Goal: Navigation & Orientation: Understand site structure

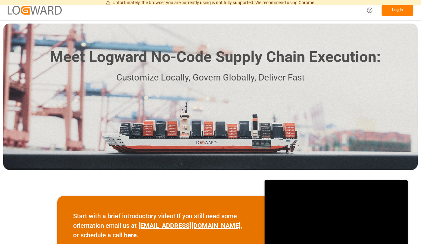
click at [400, 12] on button "Log In" at bounding box center [397, 10] width 32 height 11
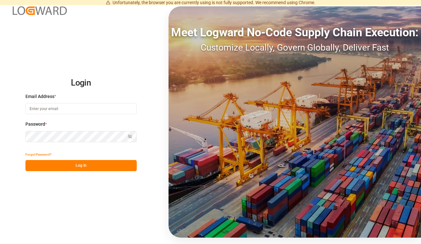
type input "[PERSON_NAME][EMAIL_ADDRESS][PERSON_NAME][DOMAIN_NAME]"
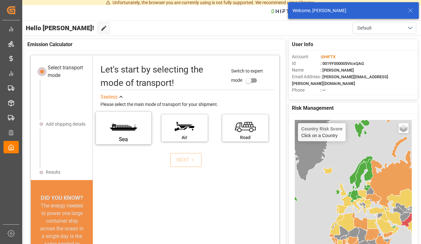
click at [119, 128] on label "Sea" at bounding box center [124, 125] width 48 height 27
click at [0, 0] on input "Sea" at bounding box center [0, 0] width 0 height 0
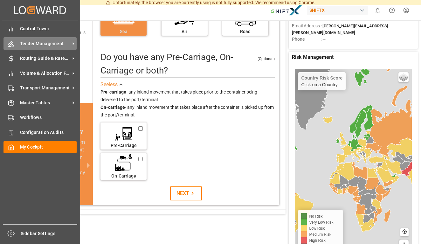
click at [30, 47] on div "Tender Management Tender Management" at bounding box center [39, 43] width 73 height 12
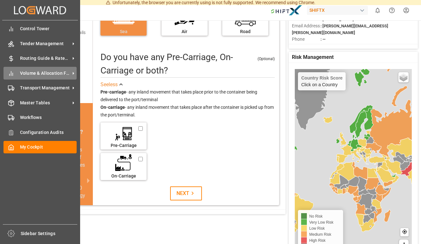
click at [17, 70] on div "Volume & Allocation Forecast Volume & Allocation Forecast" at bounding box center [39, 73] width 73 height 12
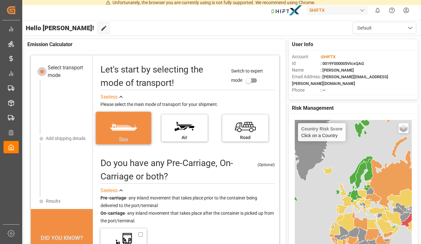
click at [124, 128] on label "Sea" at bounding box center [124, 125] width 48 height 27
click at [0, 0] on input "Sea" at bounding box center [0, 0] width 0 height 0
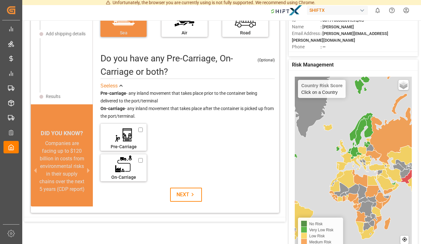
scroll to position [51, 0]
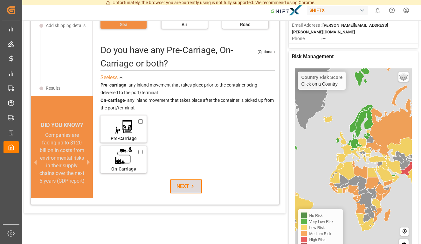
click at [190, 186] on icon at bounding box center [192, 186] width 7 height 7
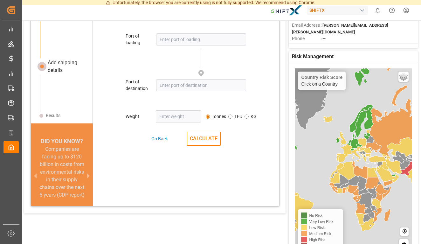
scroll to position [30, 0]
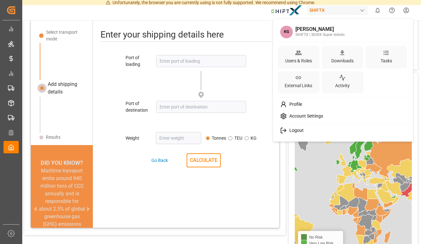
click at [412, 11] on html "Unfortunately, the browser you are currently using is not fully supported. We r…" at bounding box center [210, 122] width 421 height 244
click at [10, 11] on html "Unfortunately, the browser you are currently using is not fully supported. We r…" at bounding box center [210, 122] width 421 height 244
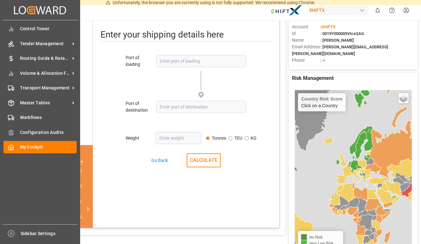
click at [10, 11] on div "Created by potrace 1.15, written by [PERSON_NAME] [DATE]-[DATE] Created by potr…" at bounding box center [40, 10] width 76 height 20
click at [30, 9] on icon at bounding box center [30, 10] width 9 height 8
click at [35, 232] on span "Sidebar Settings" at bounding box center [49, 233] width 57 height 7
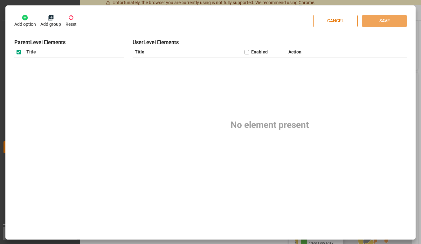
checkbox input "true"
